Goal: Information Seeking & Learning: Learn about a topic

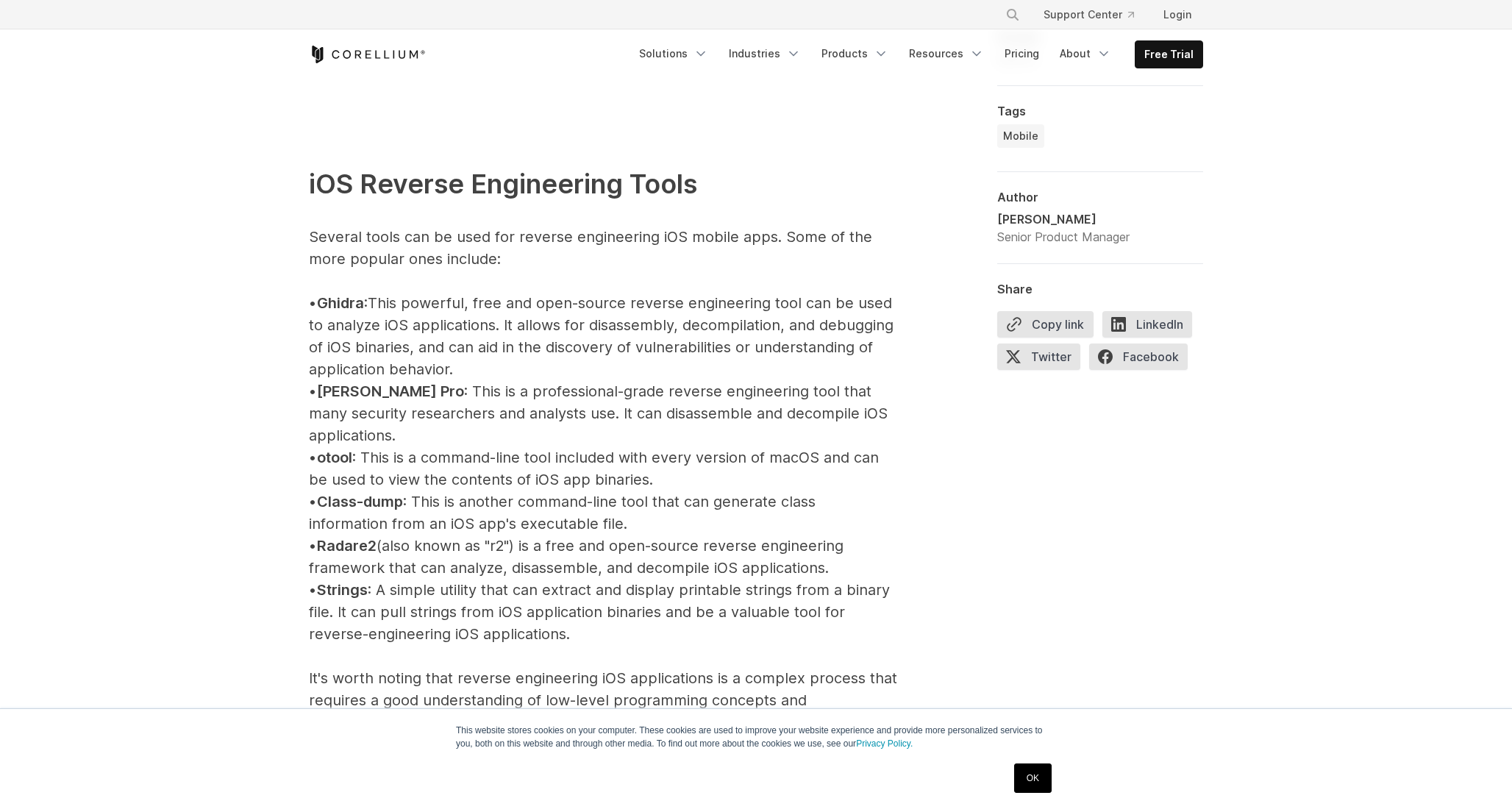
click at [349, 295] on span "Ghidra" at bounding box center [341, 303] width 47 height 18
click at [354, 297] on span "Ghidra" at bounding box center [341, 303] width 47 height 18
copy span "Ghidra"
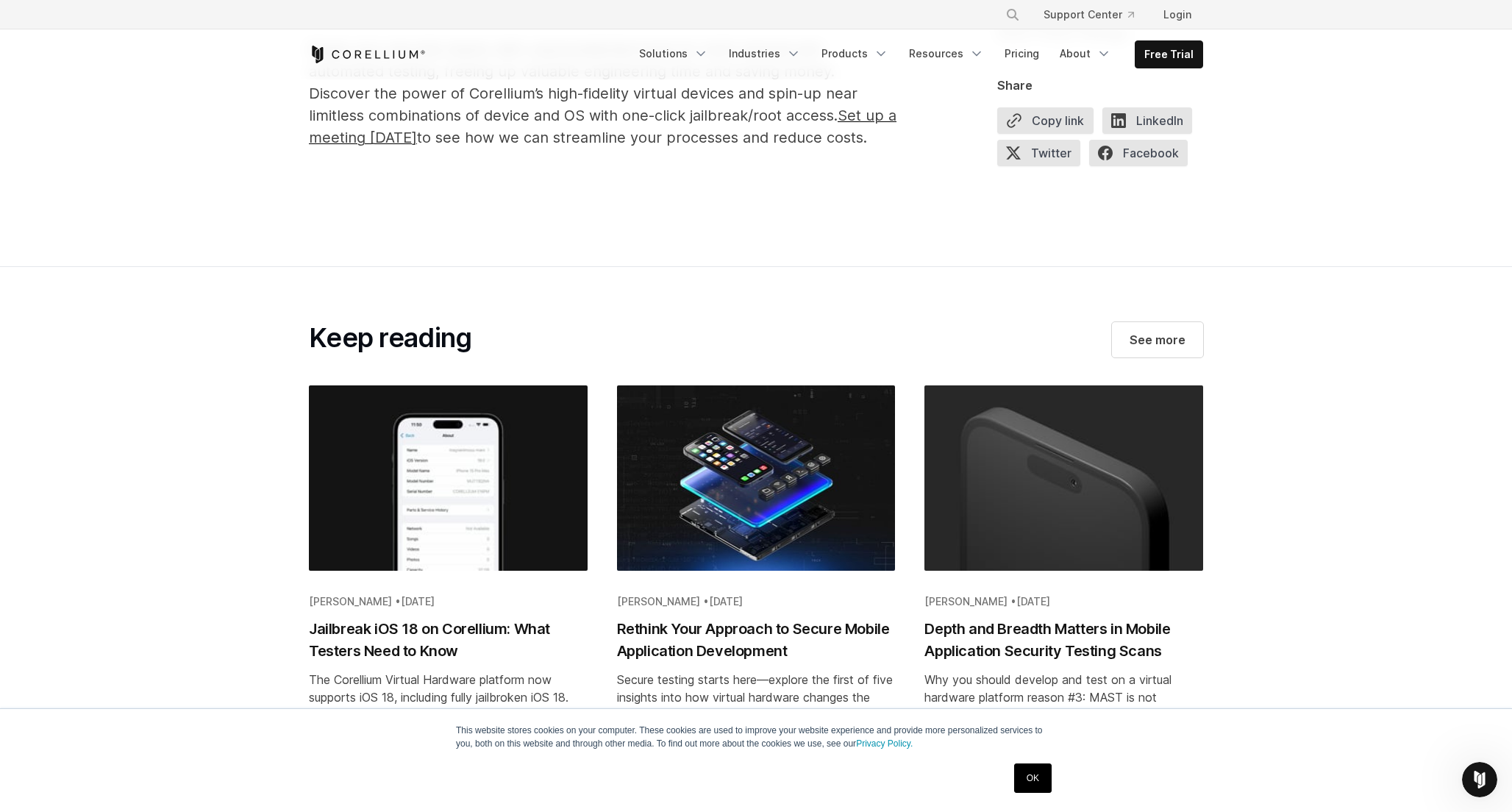
scroll to position [9961, 0]
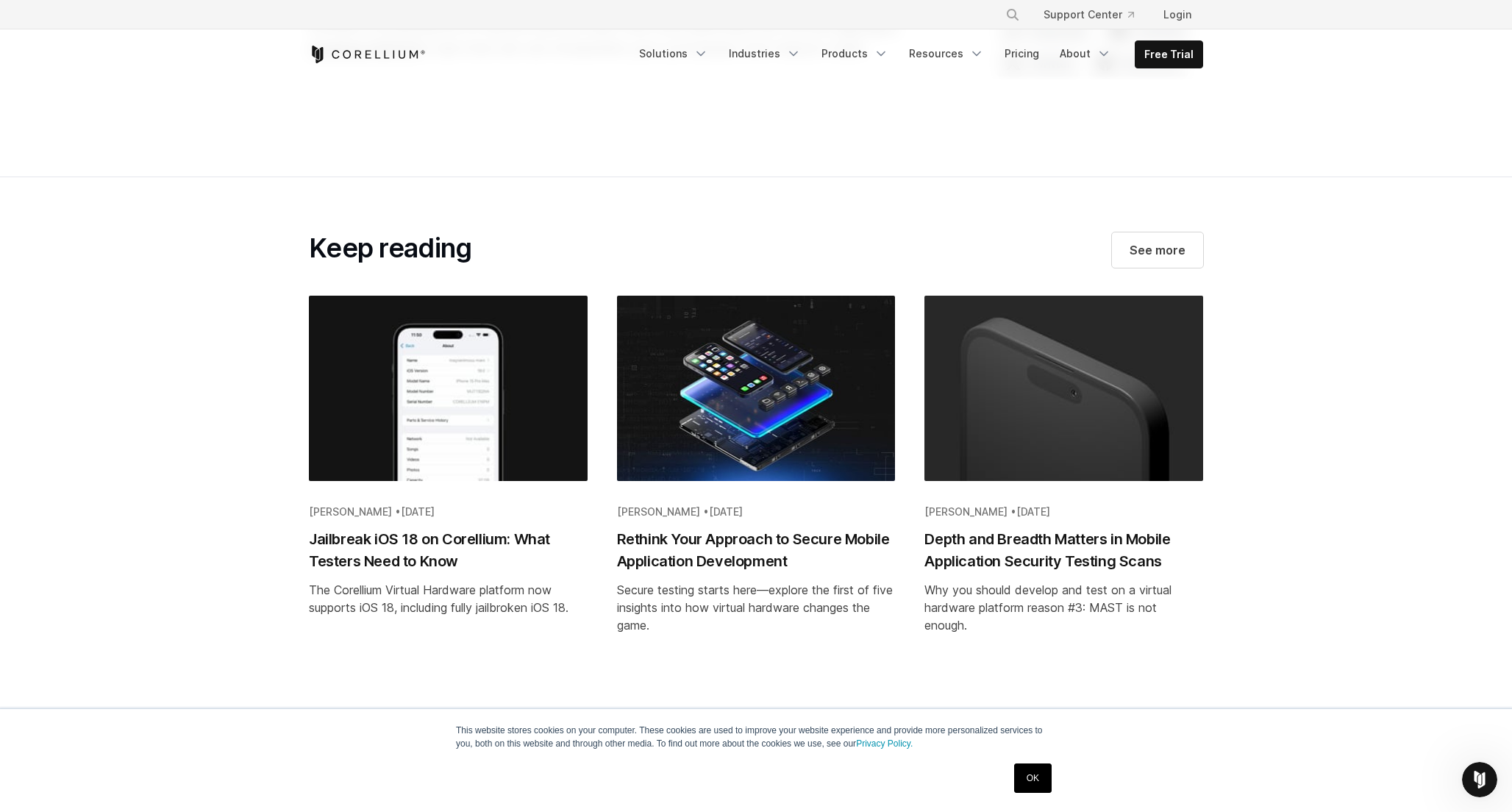
click at [427, 503] on div "Brian Robison • Aug 05, 2025 Jailbreak iOS 18 on Corellium: What Testers Need t…" at bounding box center [448, 456] width 279 height 320
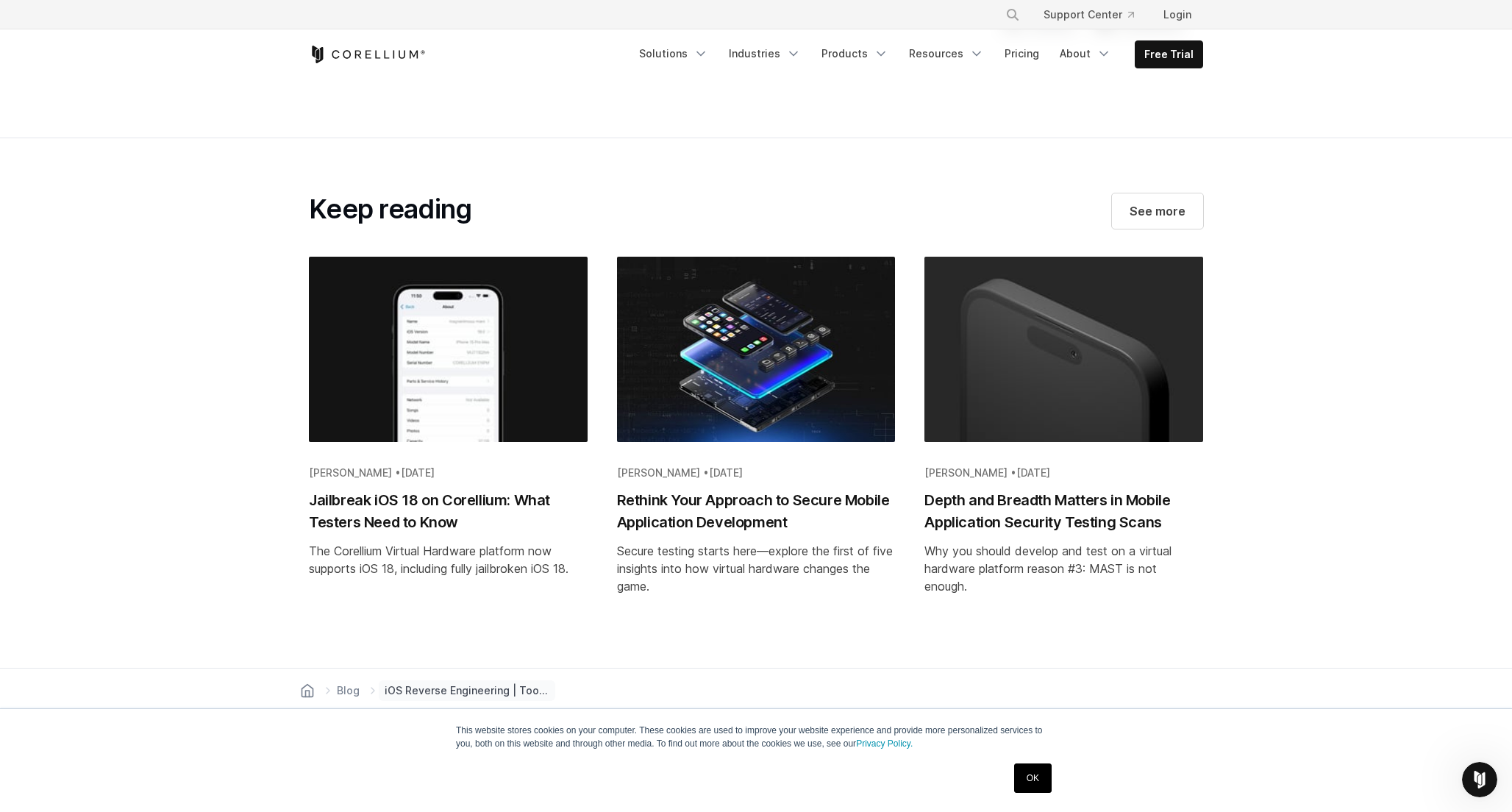
scroll to position [10001, 0]
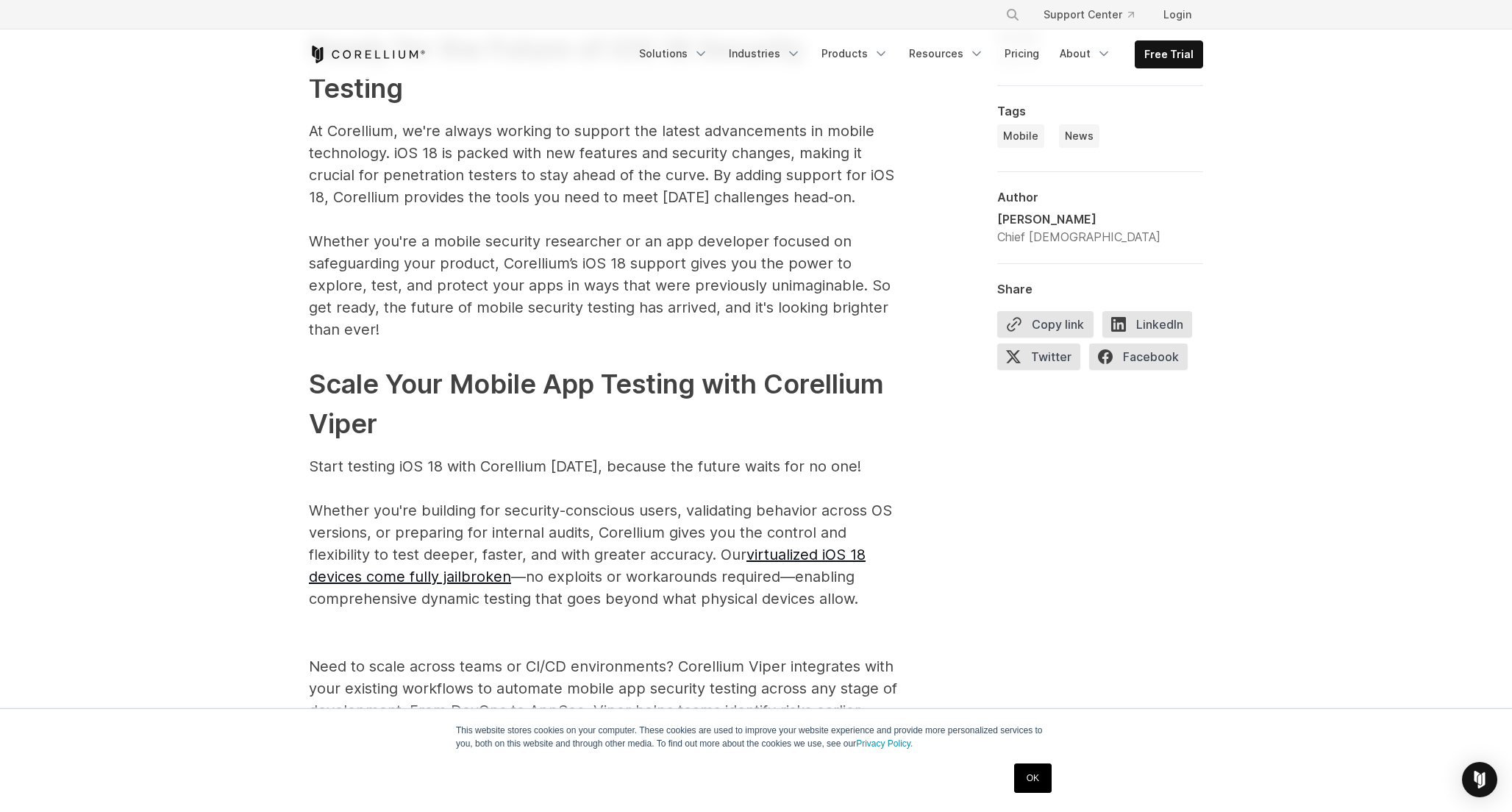
scroll to position [2177, 0]
